Goal: Register for event/course

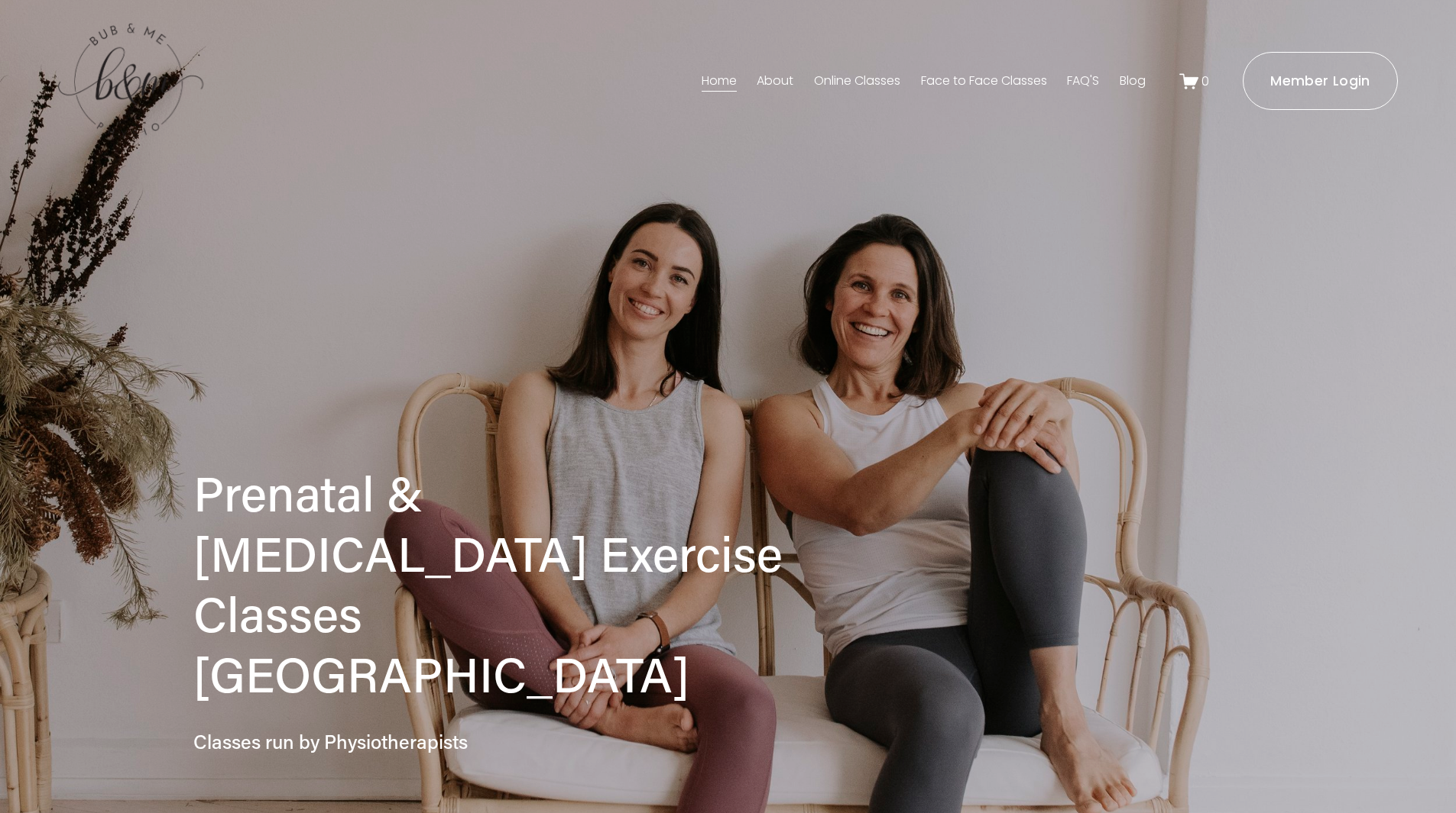
click at [773, 79] on link "About" at bounding box center [774, 81] width 36 height 25
click at [857, 76] on link "Online Classes" at bounding box center [856, 81] width 86 height 25
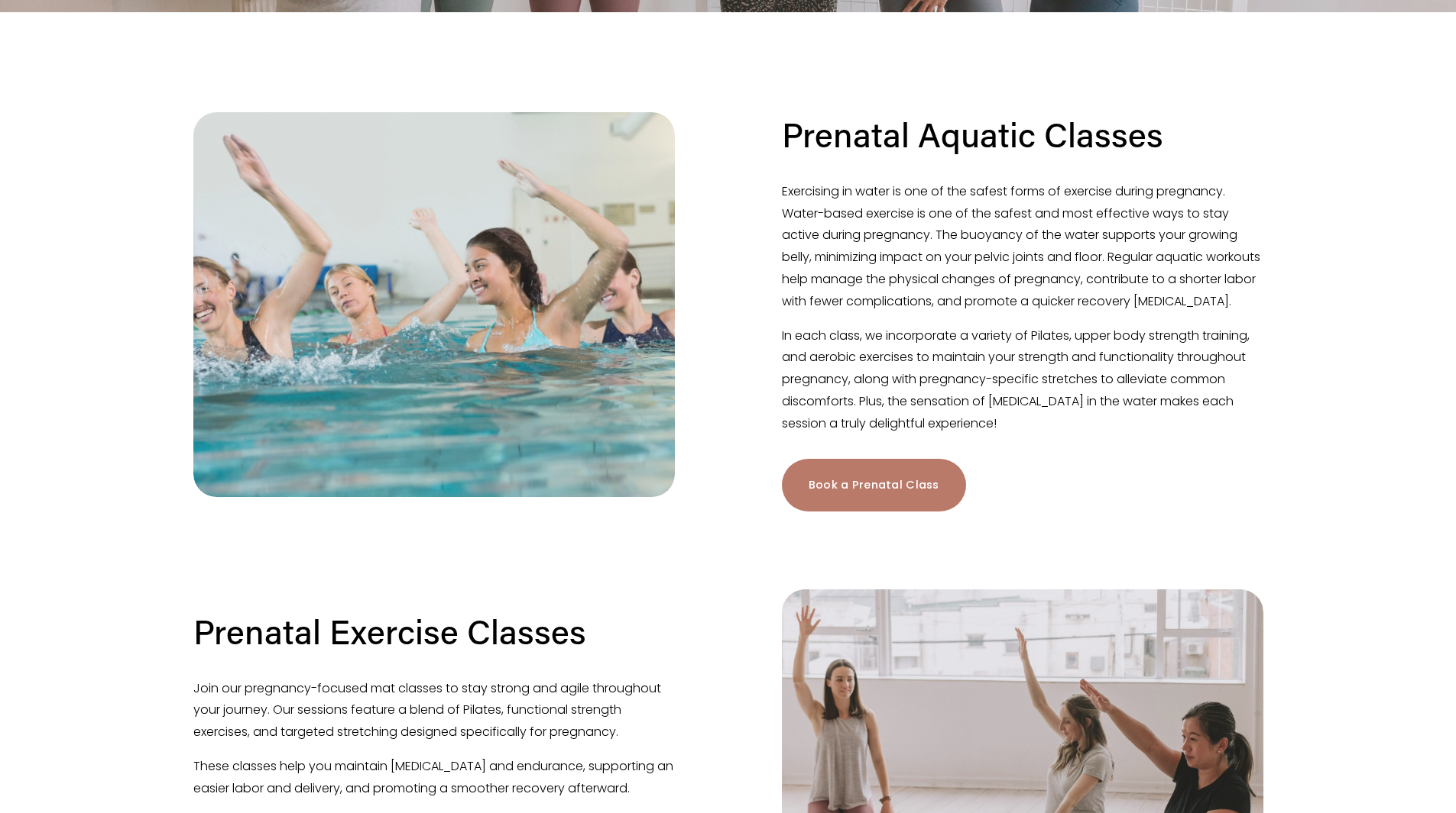
scroll to position [382, 0]
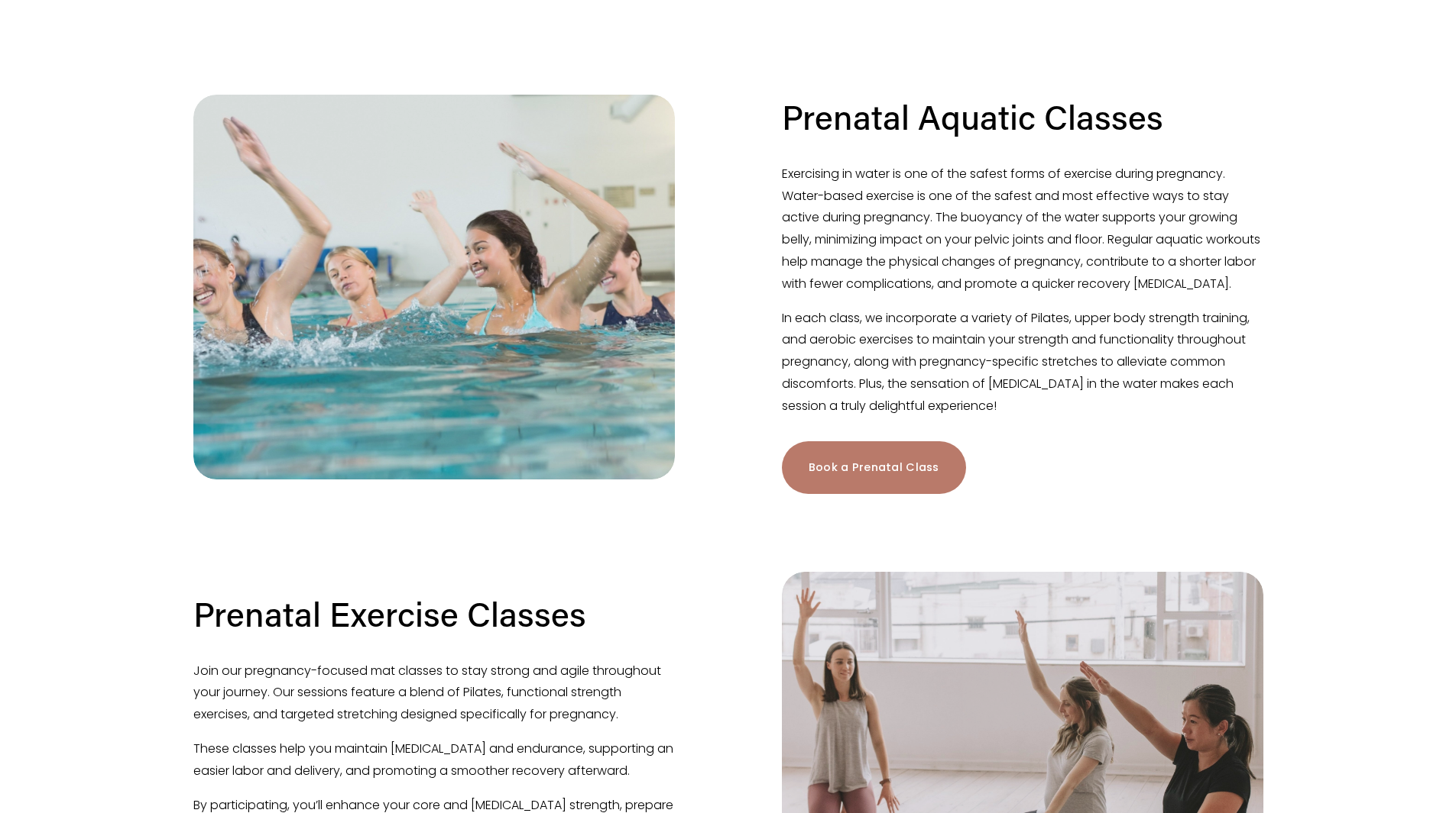
click at [862, 488] on link "Book a Prenatal Class" at bounding box center [873, 467] width 184 height 52
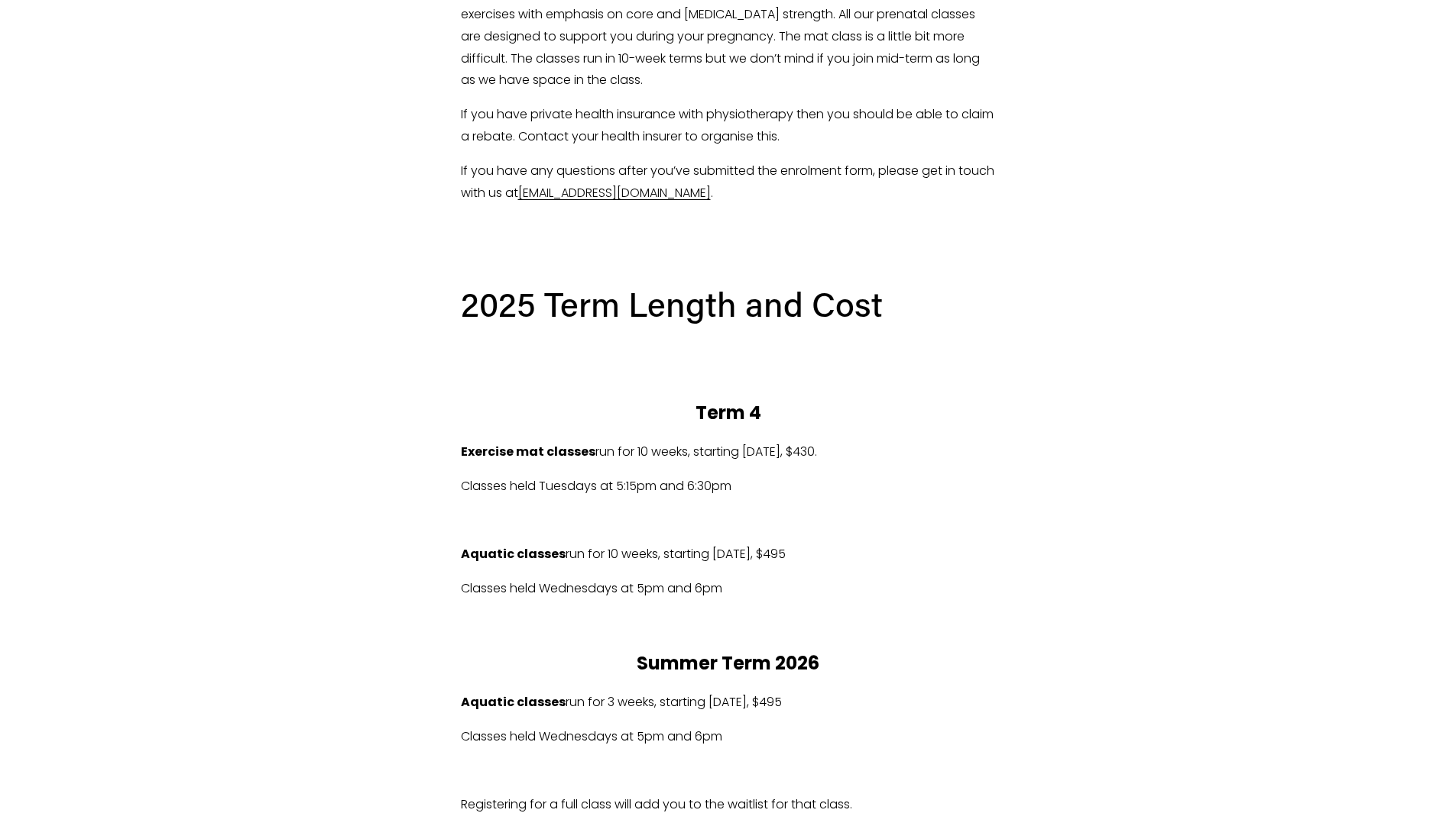
scroll to position [688, 0]
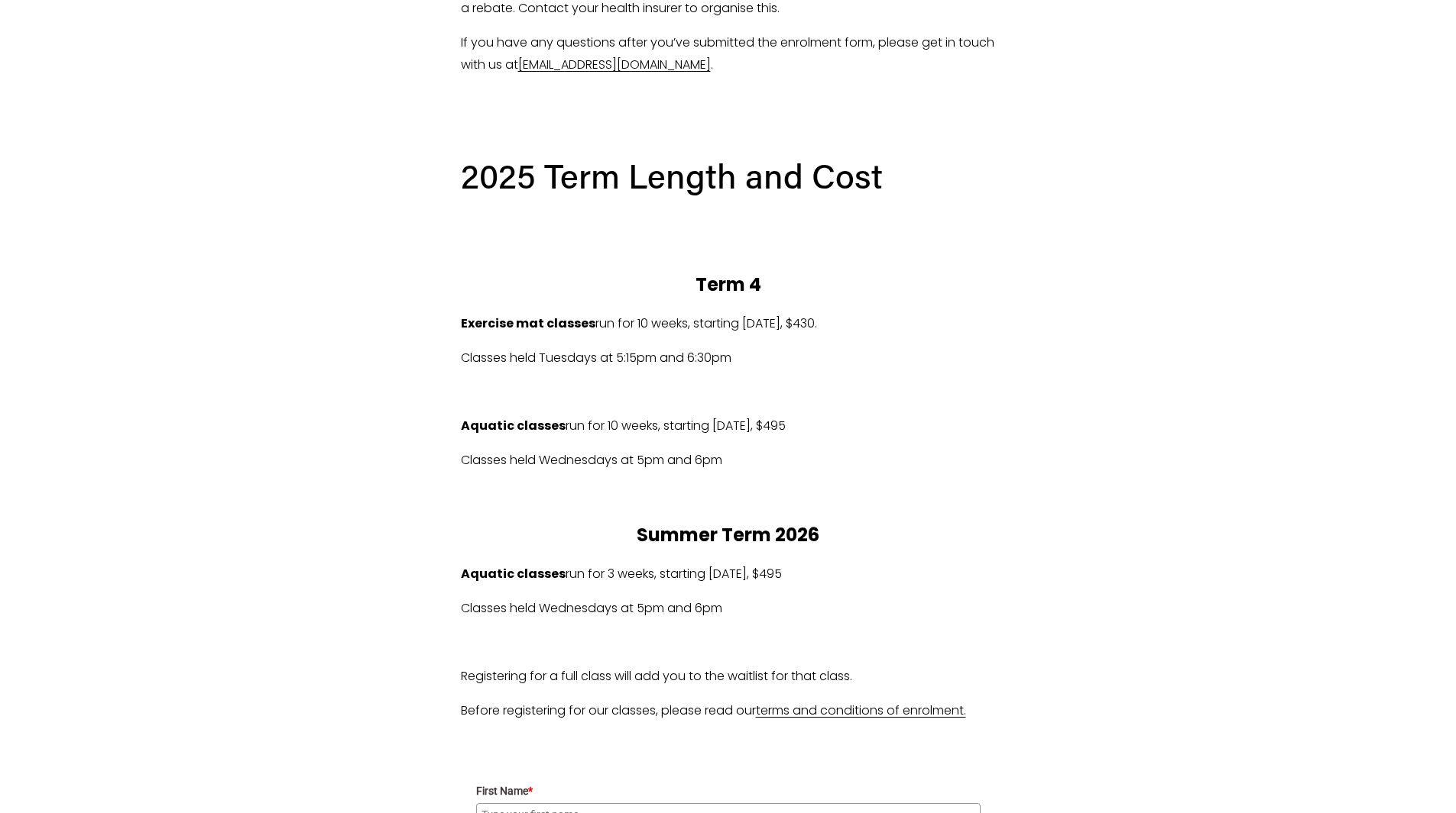
click at [748, 364] on p "Classes held Tuesdays at 5:15pm and 6:30pm" at bounding box center [728, 358] width 535 height 22
